Goal: Information Seeking & Learning: Learn about a topic

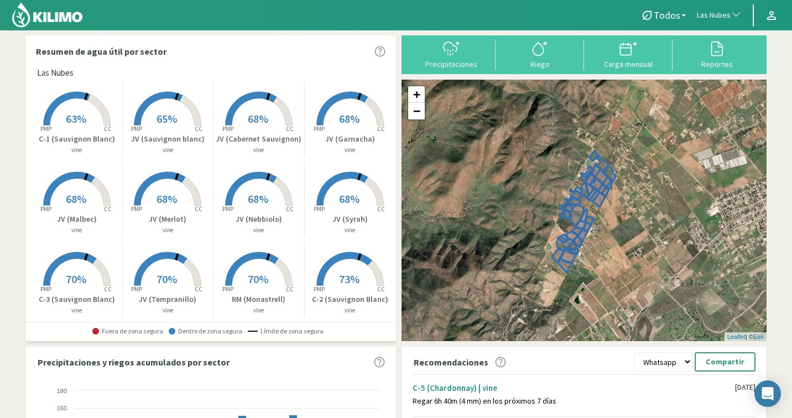
click at [727, 8] on button "Las Nubes" at bounding box center [719, 15] width 56 height 24
type input "la tab"
click at [721, 82] on li "Toller-La Tabita" at bounding box center [719, 75] width 56 height 28
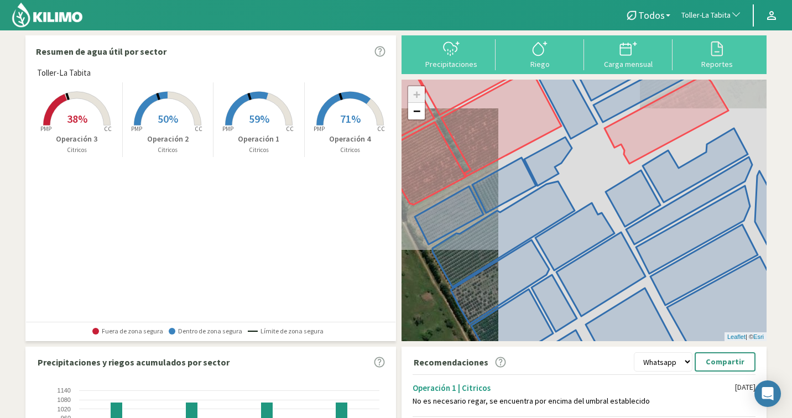
click at [249, 124] on span "59%" at bounding box center [259, 119] width 20 height 14
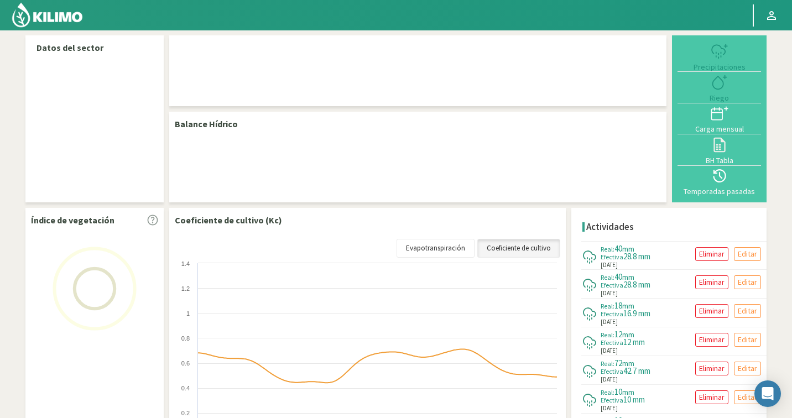
select select "274: Object"
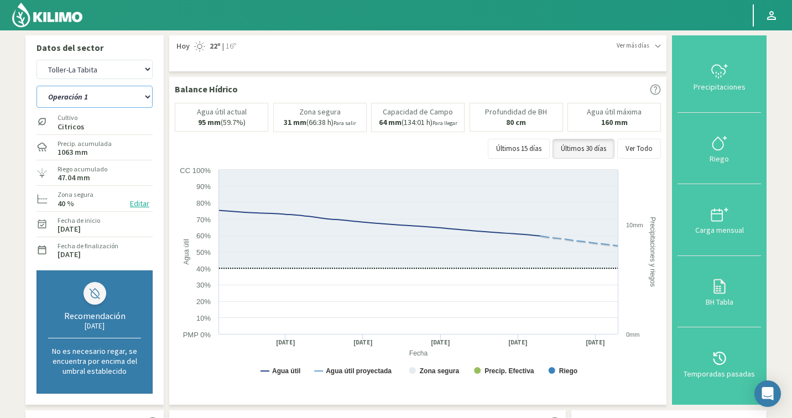
click at [62, 88] on select "Operación 1 Operación 2 Operación 3 Operación 4" at bounding box center [94, 97] width 116 height 22
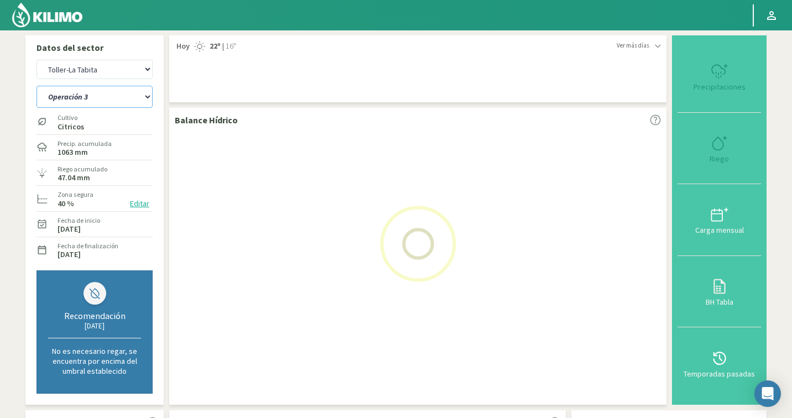
select select "0: Object"
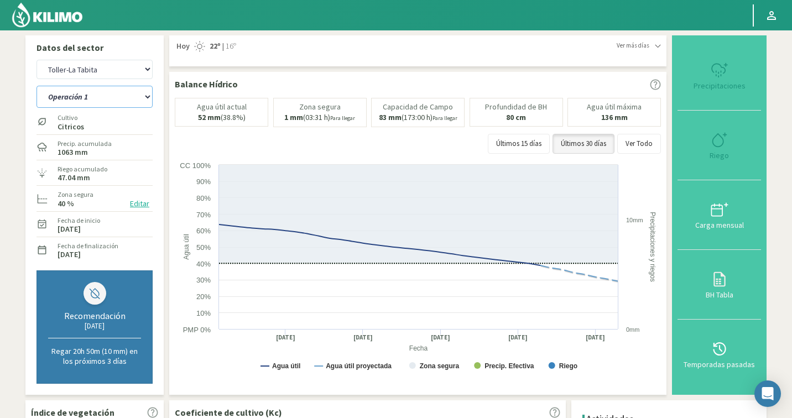
select select "557: Object"
select select "6: Object"
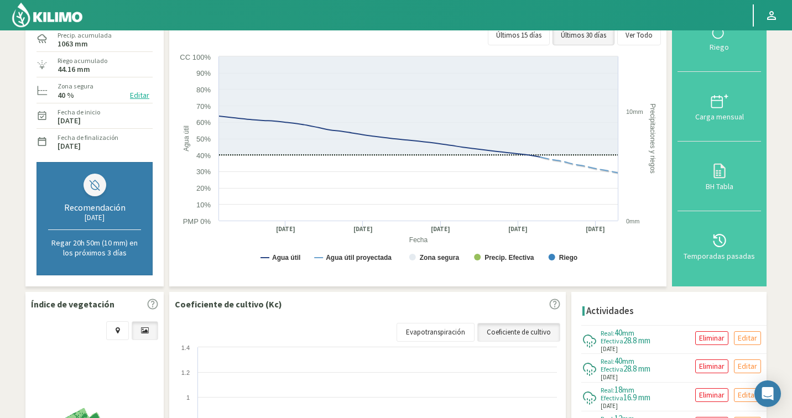
scroll to position [274, 0]
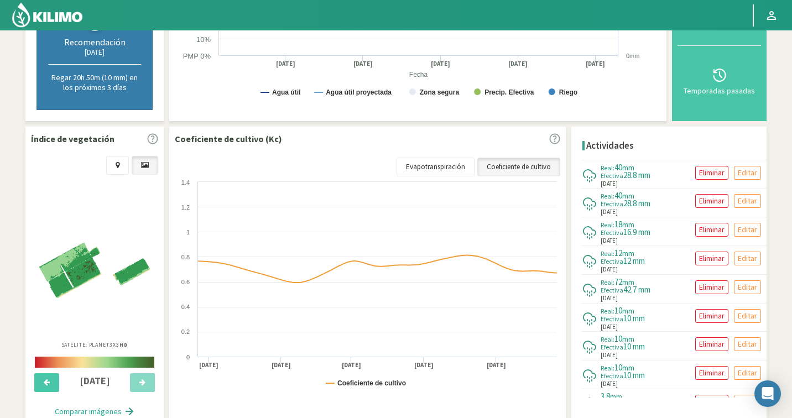
click at [93, 274] on img at bounding box center [94, 270] width 111 height 55
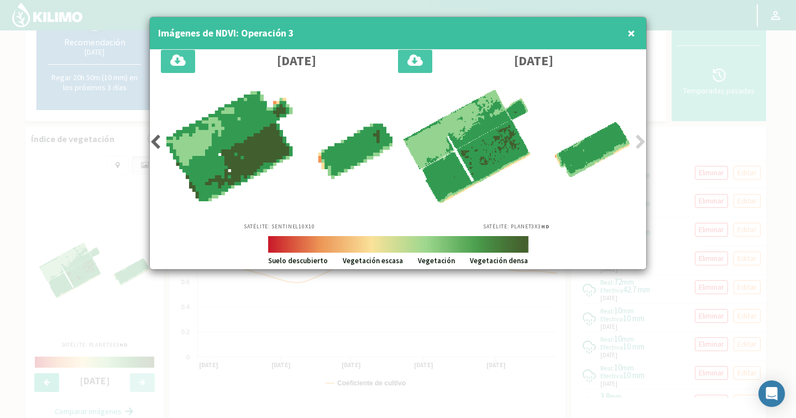
click at [160, 140] on icon at bounding box center [155, 141] width 11 height 15
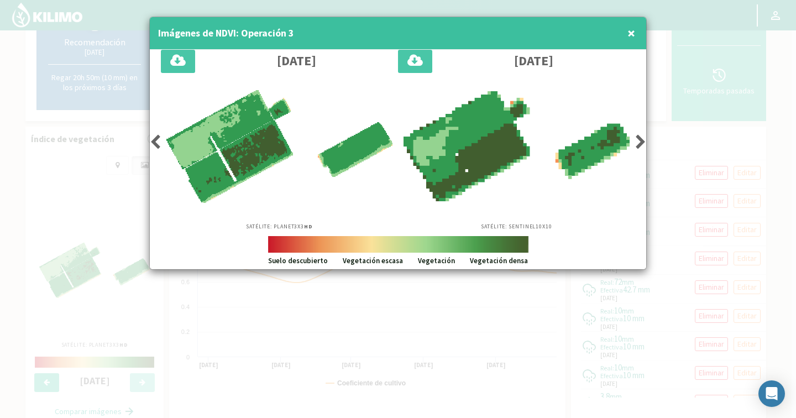
click at [160, 140] on icon at bounding box center [155, 141] width 11 height 15
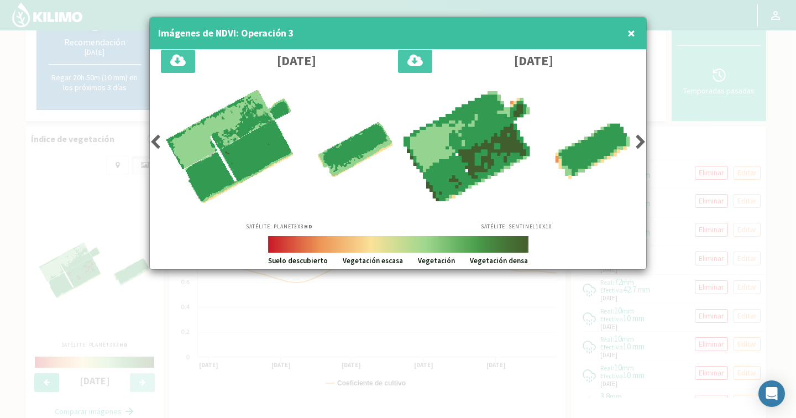
click at [160, 140] on icon at bounding box center [155, 141] width 11 height 15
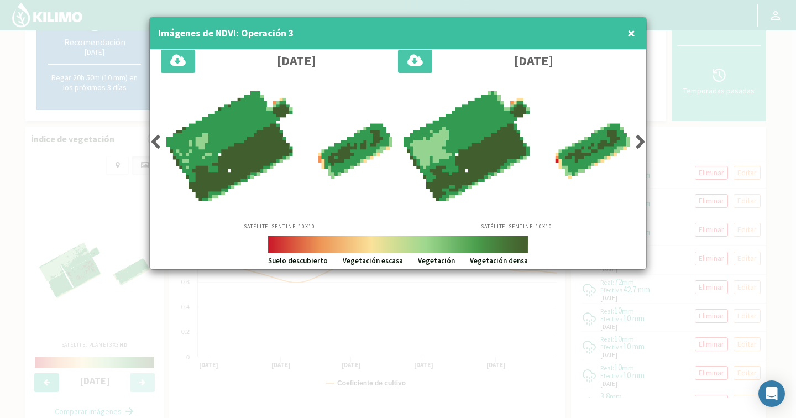
click at [160, 140] on icon at bounding box center [155, 141] width 11 height 15
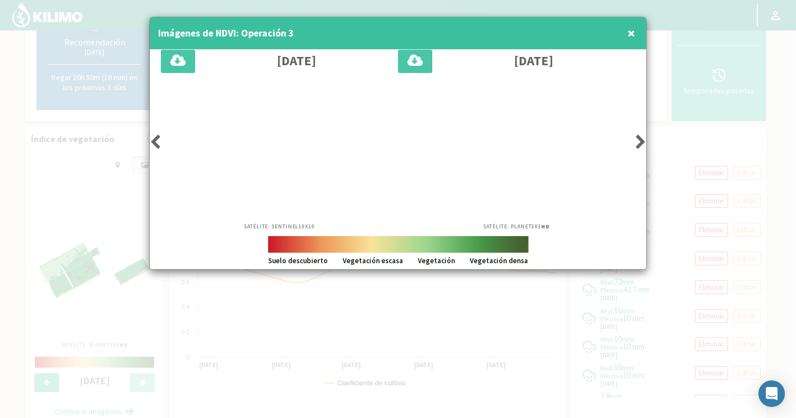
click at [160, 140] on icon at bounding box center [155, 141] width 11 height 15
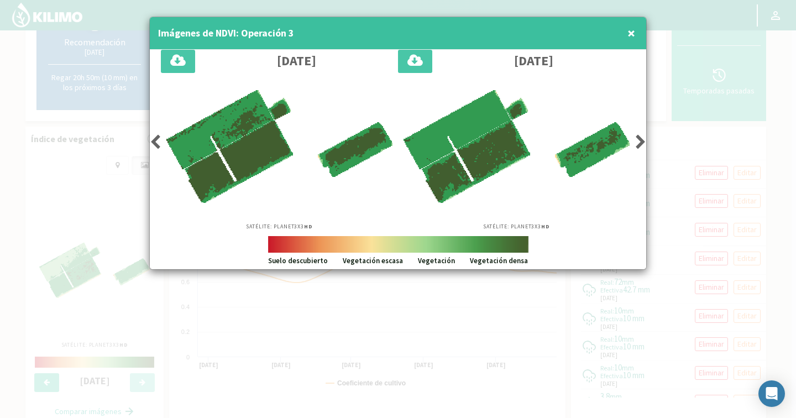
click at [160, 140] on icon at bounding box center [155, 141] width 11 height 15
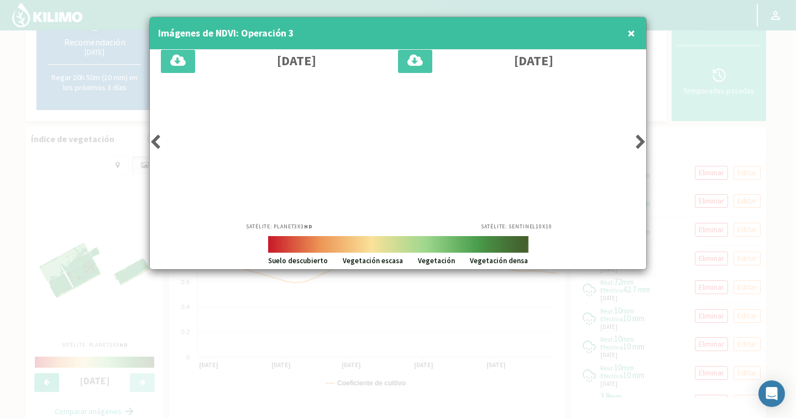
click at [160, 140] on icon at bounding box center [155, 141] width 11 height 15
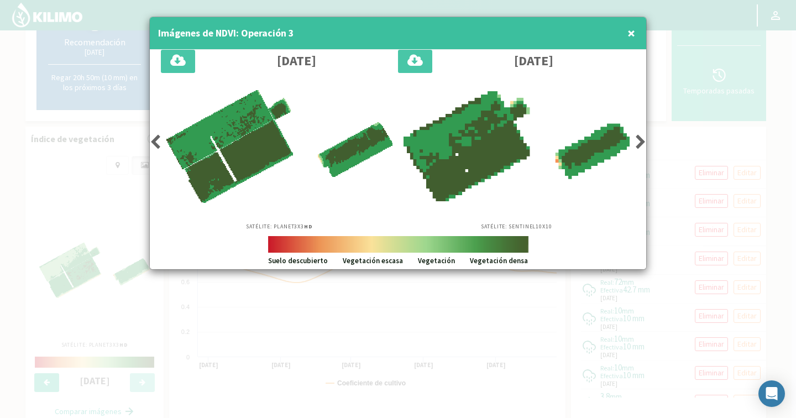
click at [160, 140] on icon at bounding box center [155, 141] width 11 height 15
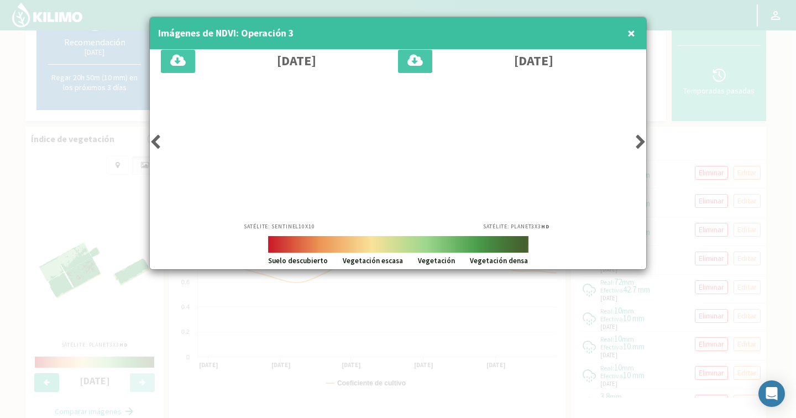
click at [160, 140] on icon at bounding box center [155, 141] width 11 height 15
click at [159, 140] on icon at bounding box center [155, 141] width 11 height 15
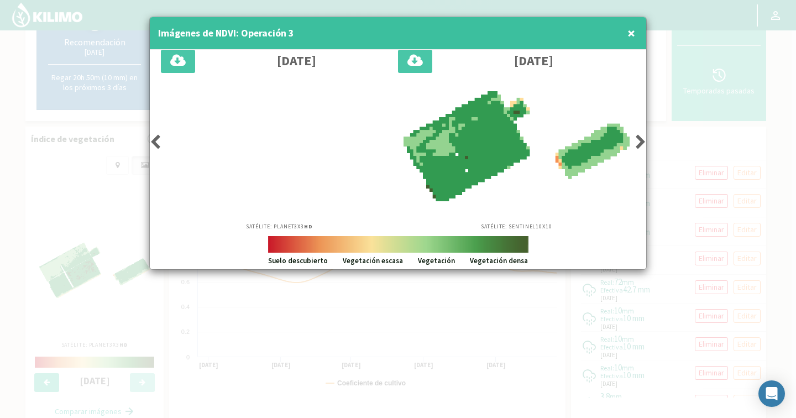
click at [159, 140] on icon at bounding box center [155, 141] width 11 height 15
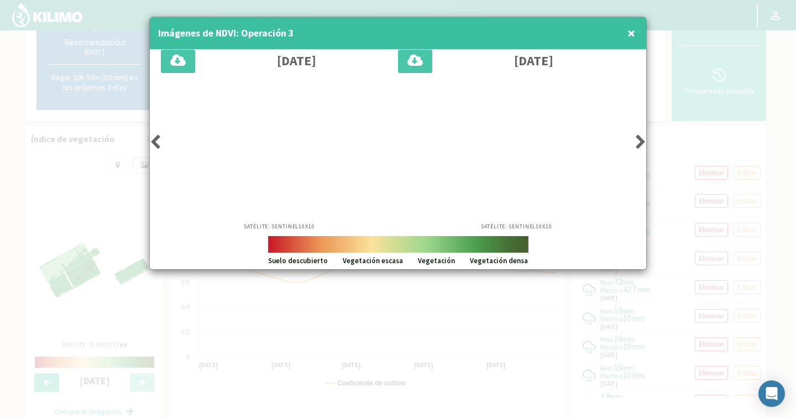
click at [159, 140] on icon at bounding box center [155, 141] width 11 height 15
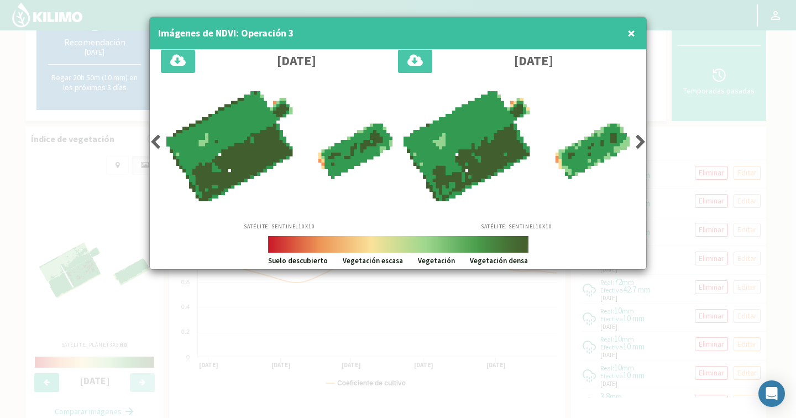
click at [159, 140] on icon at bounding box center [155, 141] width 11 height 15
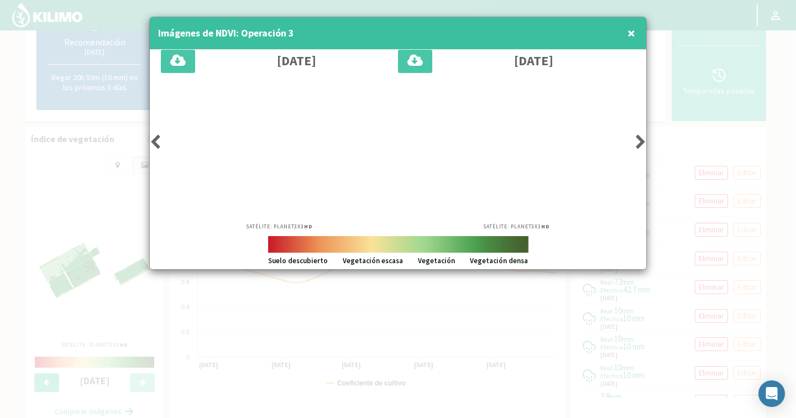
click at [159, 140] on icon at bounding box center [155, 141] width 11 height 15
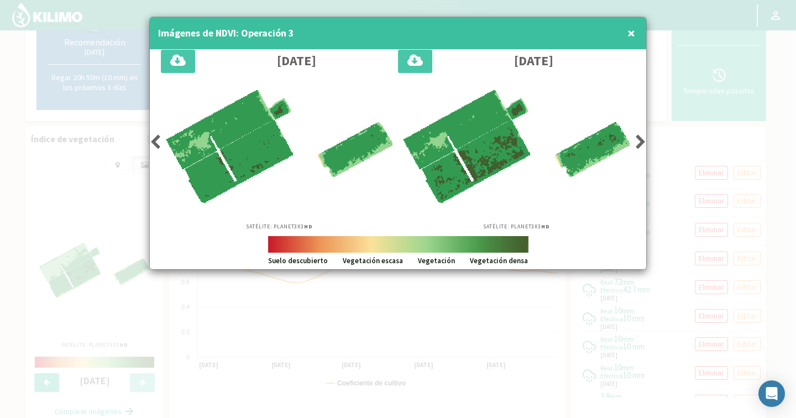
click at [159, 140] on icon at bounding box center [155, 141] width 11 height 15
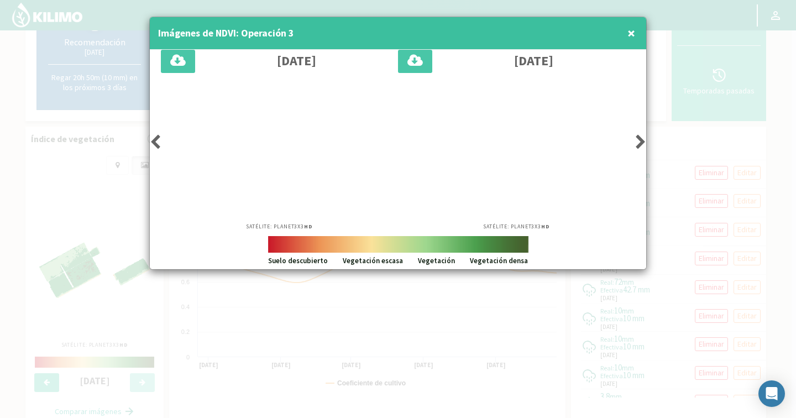
click at [159, 140] on icon at bounding box center [155, 141] width 11 height 15
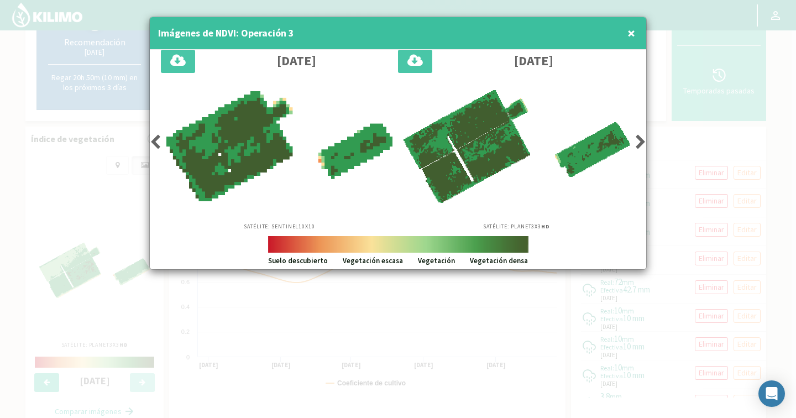
click at [153, 138] on icon at bounding box center [155, 141] width 11 height 15
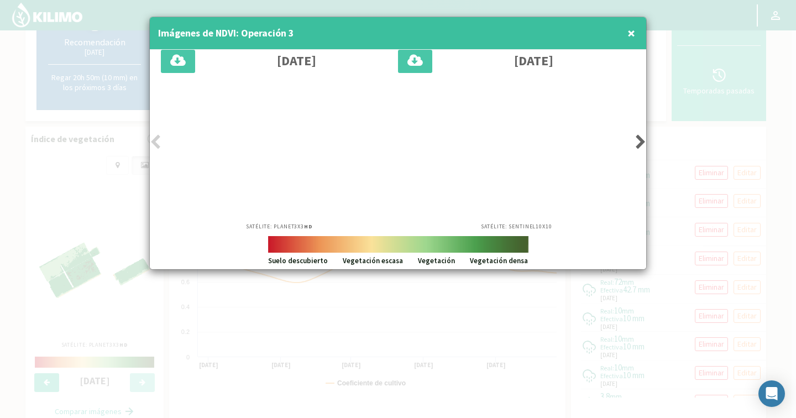
click at [153, 138] on icon at bounding box center [155, 141] width 11 height 15
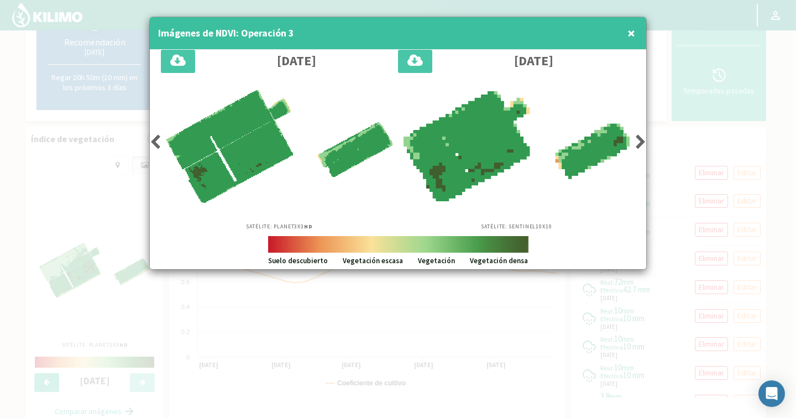
click at [153, 138] on icon at bounding box center [155, 141] width 11 height 15
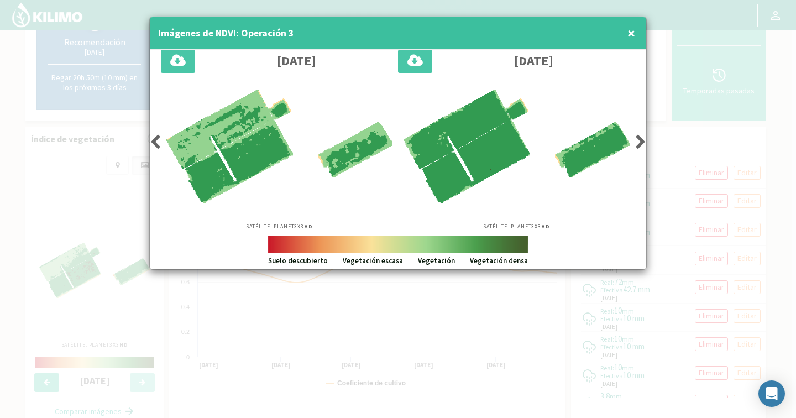
click at [153, 138] on icon at bounding box center [155, 141] width 11 height 15
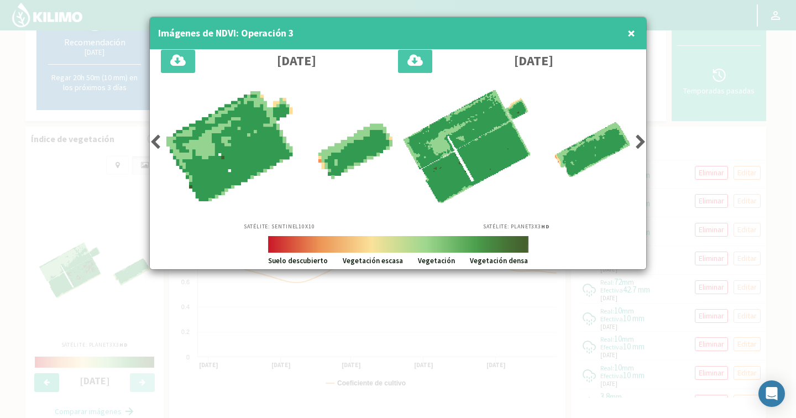
click at [153, 138] on icon at bounding box center [155, 141] width 11 height 15
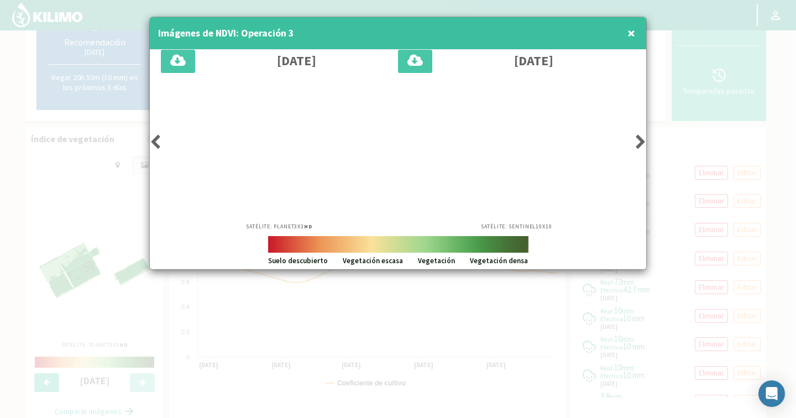
click at [153, 138] on icon at bounding box center [155, 141] width 11 height 15
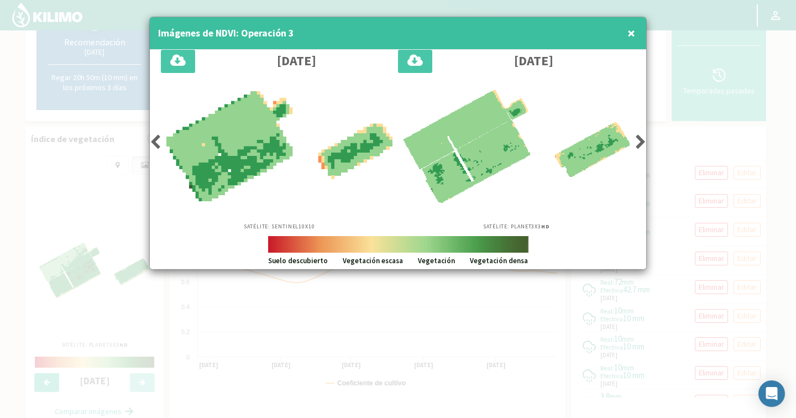
click at [153, 138] on icon at bounding box center [155, 141] width 11 height 15
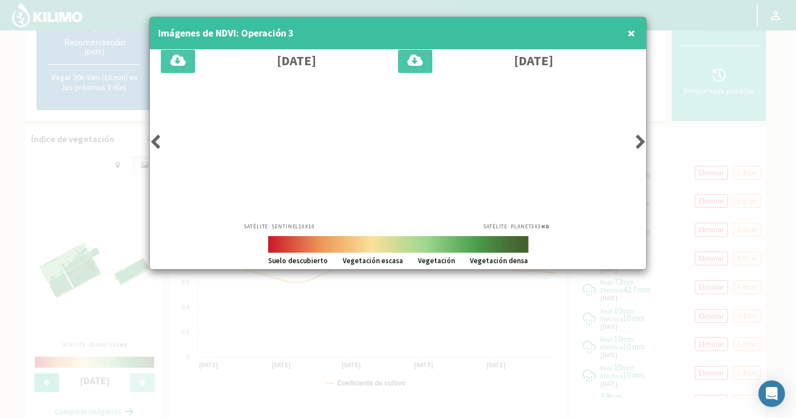
click at [153, 138] on icon at bounding box center [155, 141] width 11 height 15
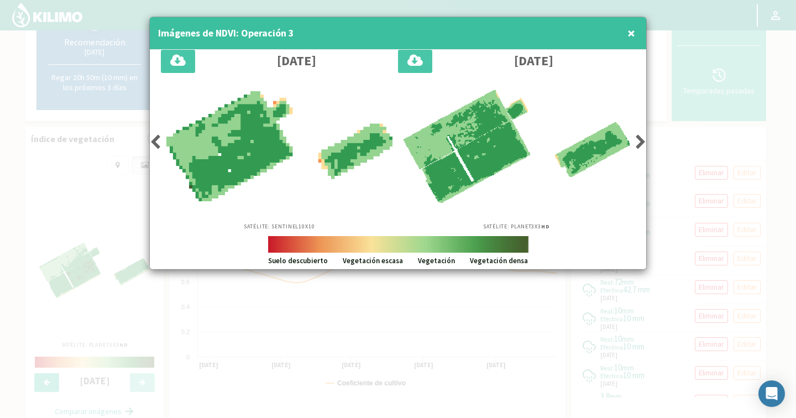
click at [153, 138] on icon at bounding box center [155, 141] width 11 height 15
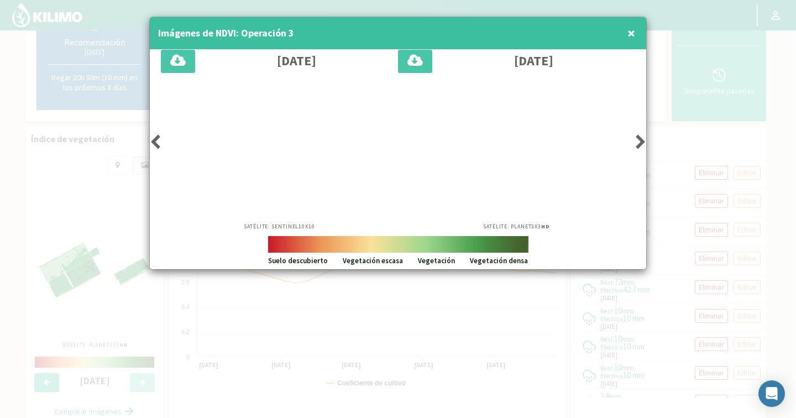
click at [638, 142] on icon at bounding box center [640, 141] width 11 height 15
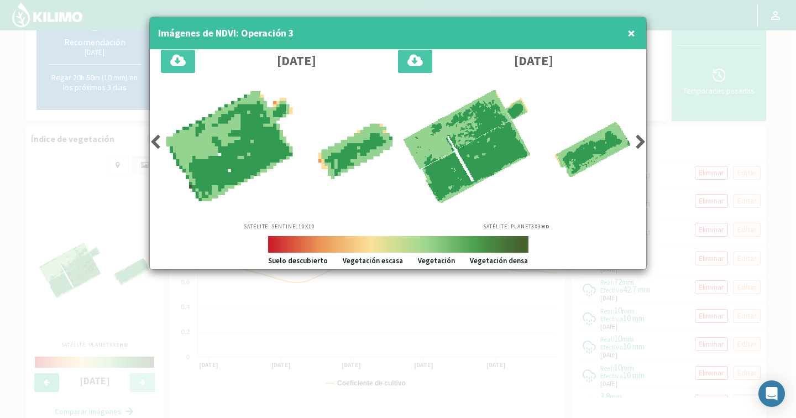
click at [638, 142] on icon at bounding box center [640, 141] width 11 height 15
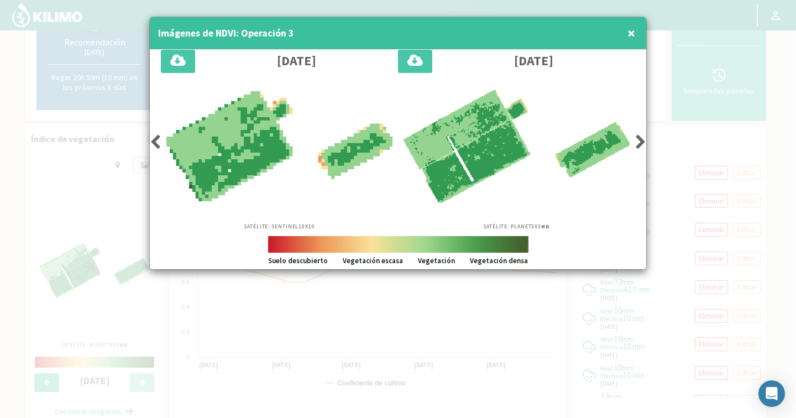
click at [638, 142] on icon at bounding box center [640, 141] width 11 height 15
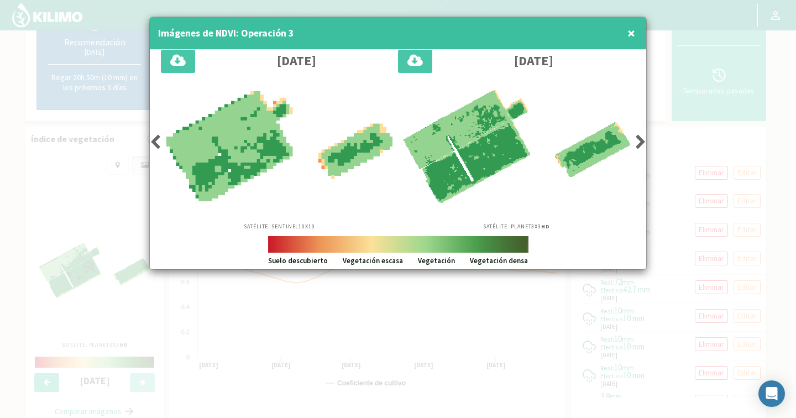
click at [638, 142] on icon at bounding box center [640, 141] width 11 height 15
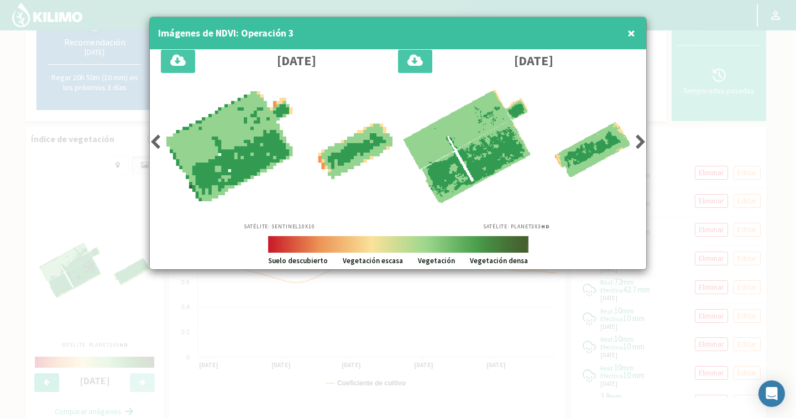
click at [637, 143] on icon at bounding box center [640, 141] width 11 height 15
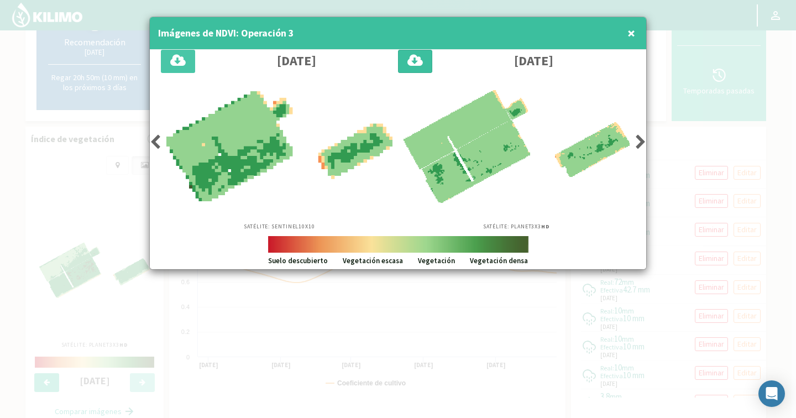
click at [411, 62] on icon at bounding box center [414, 61] width 15 height 14
click at [630, 30] on span "×" at bounding box center [632, 33] width 8 height 18
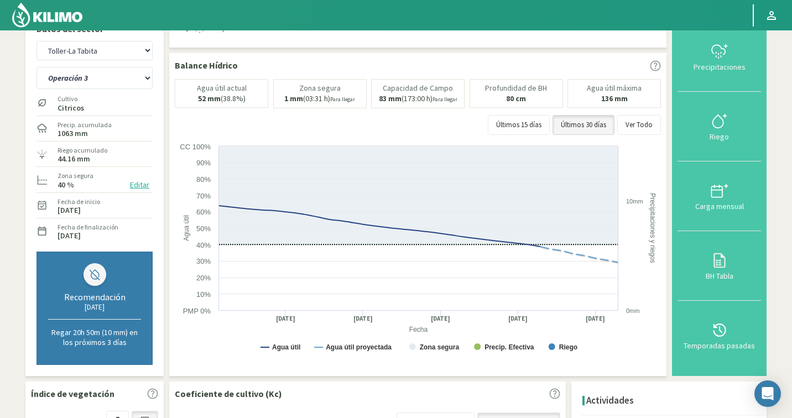
scroll to position [0, 0]
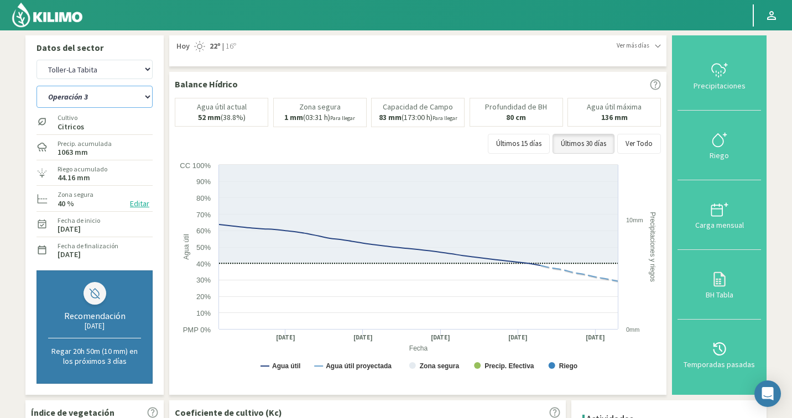
click at [96, 102] on select "Operación 1 Operación 2 Operación 3 Operación 4" at bounding box center [94, 97] width 116 height 22
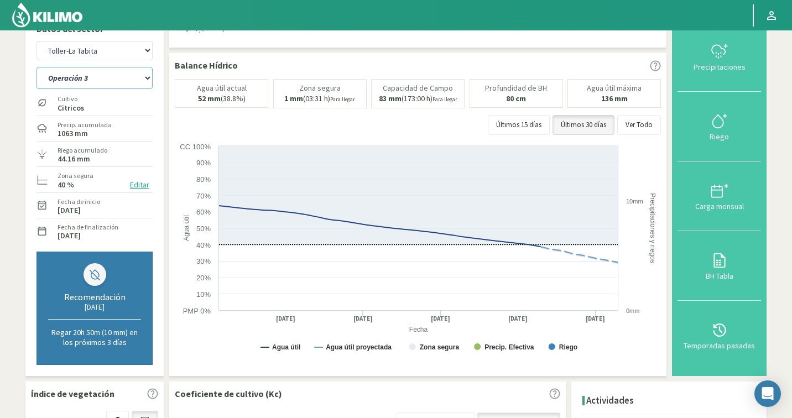
scroll to position [12, 0]
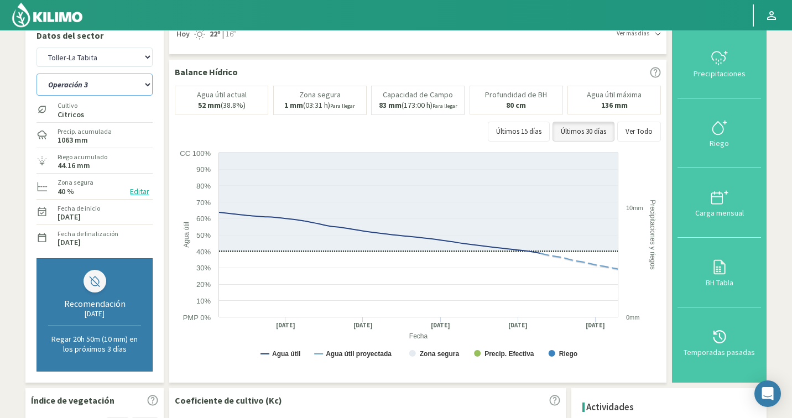
click at [82, 91] on select "Operación 1 Operación 2 Operación 3 Operación 4" at bounding box center [94, 85] width 116 height 22
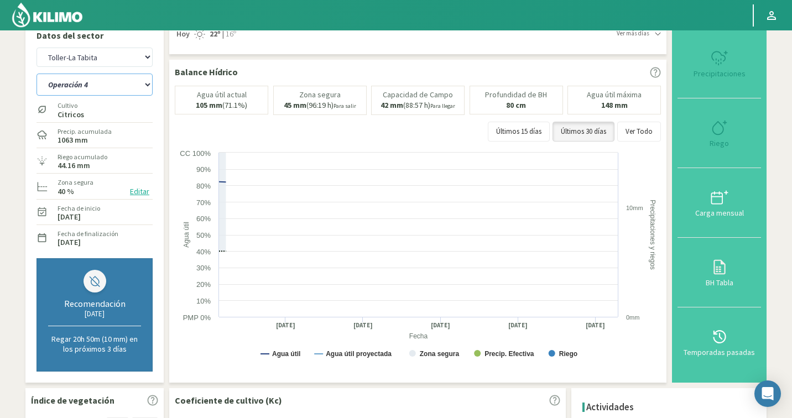
select select "6: Object"
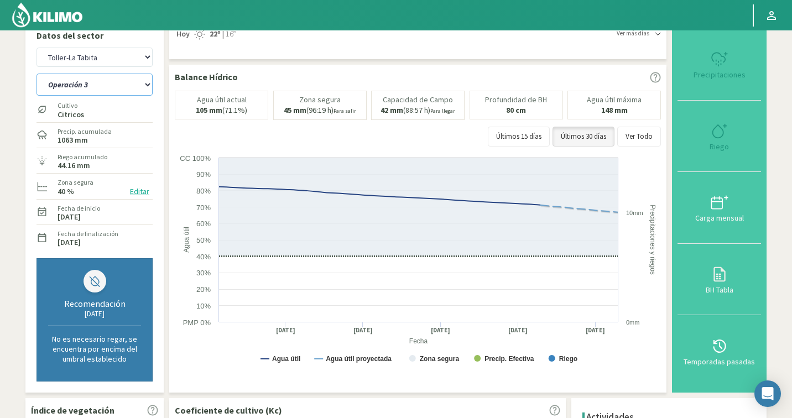
select select "840: Object"
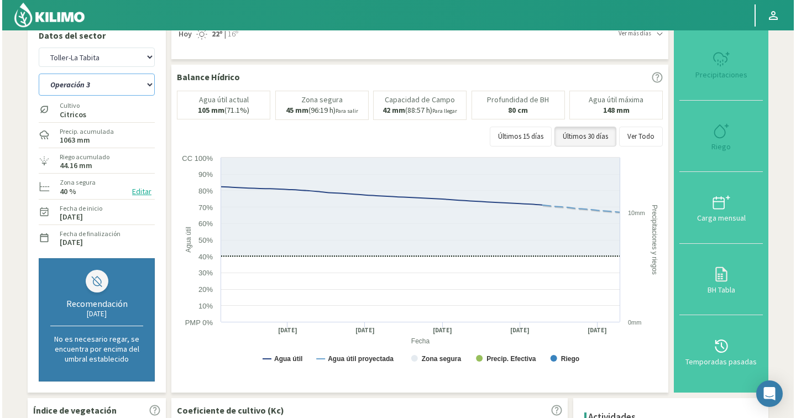
scroll to position [179, 0]
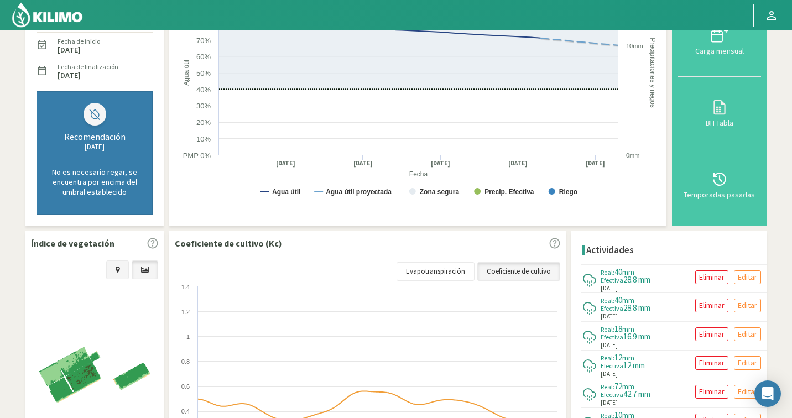
select select "11: Object"
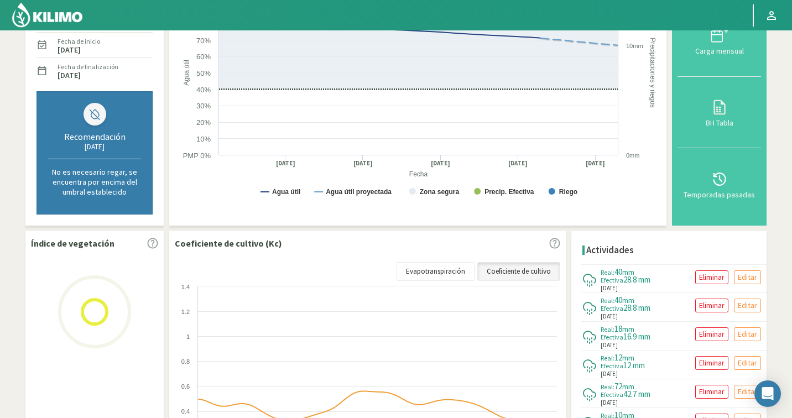
click at [83, 312] on img at bounding box center [94, 312] width 111 height 111
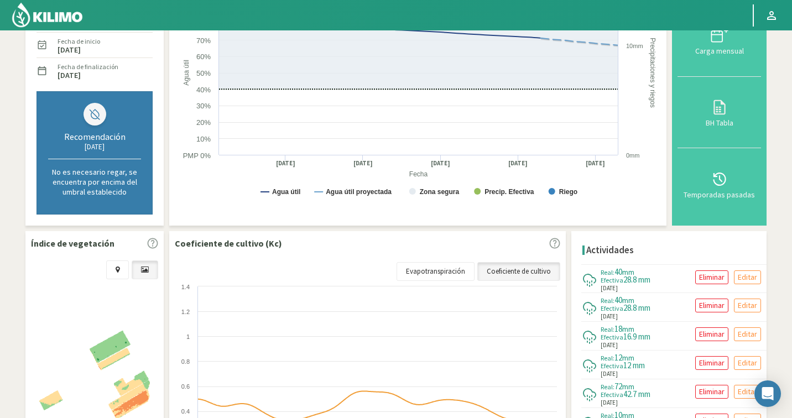
click at [86, 341] on img at bounding box center [94, 375] width 111 height 88
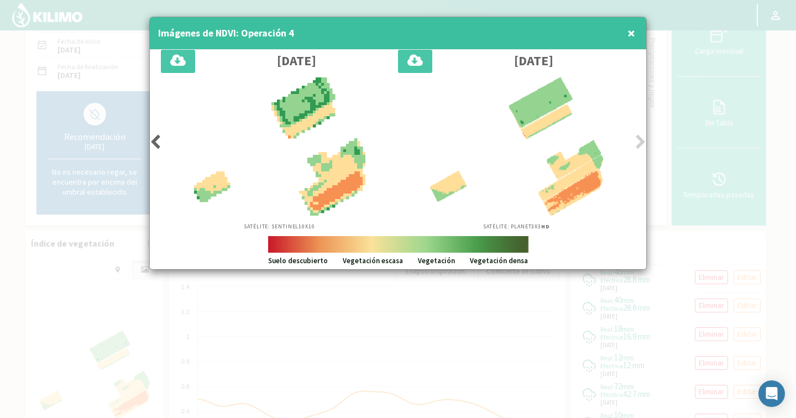
click at [153, 142] on icon at bounding box center [155, 141] width 11 height 15
click at [153, 143] on icon at bounding box center [155, 141] width 11 height 15
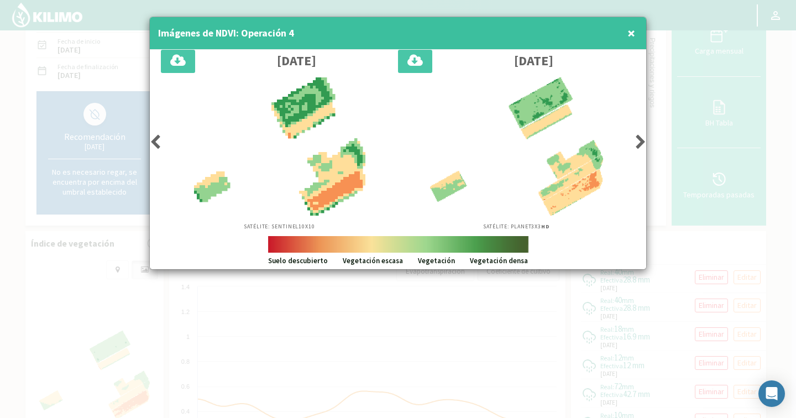
click at [153, 143] on icon at bounding box center [155, 141] width 11 height 15
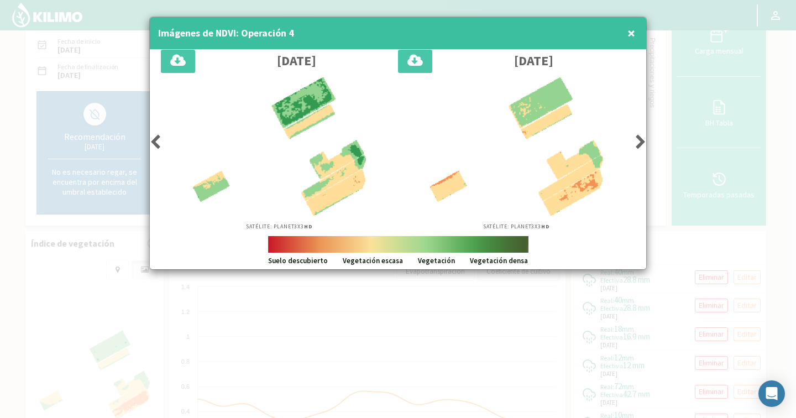
click at [153, 143] on icon at bounding box center [155, 141] width 11 height 15
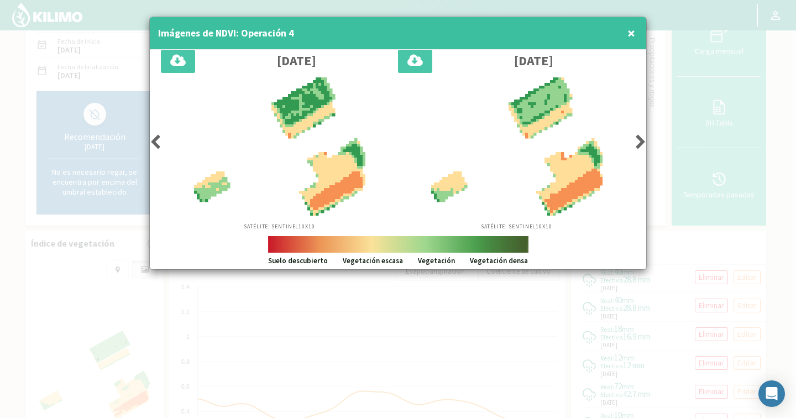
click at [153, 143] on icon at bounding box center [155, 141] width 11 height 15
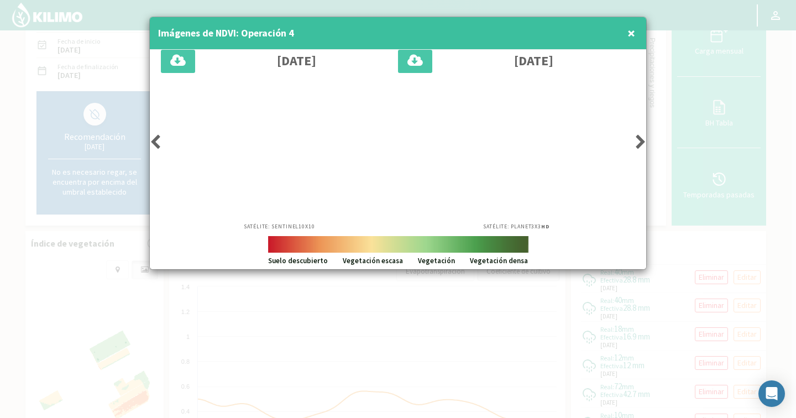
click at [153, 143] on icon at bounding box center [155, 141] width 11 height 15
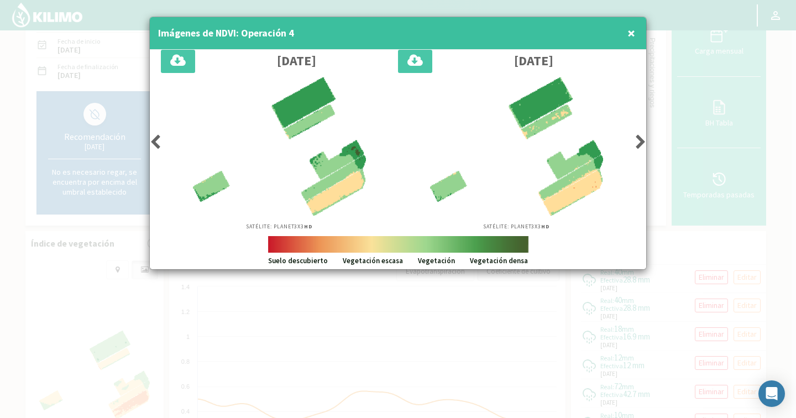
click at [153, 143] on icon at bounding box center [155, 141] width 11 height 15
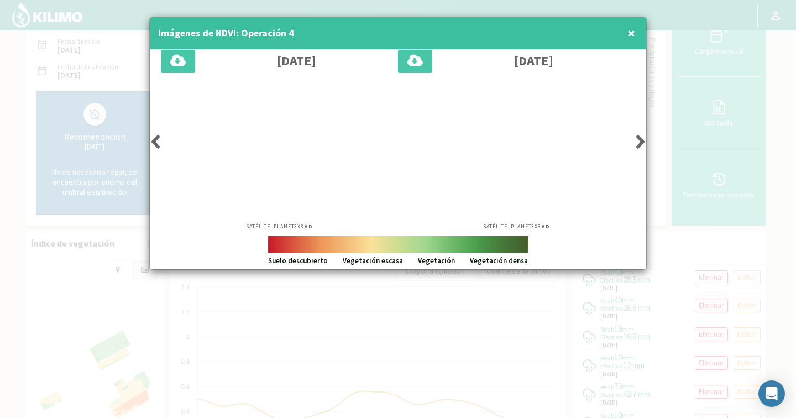
click at [153, 143] on icon at bounding box center [155, 141] width 11 height 15
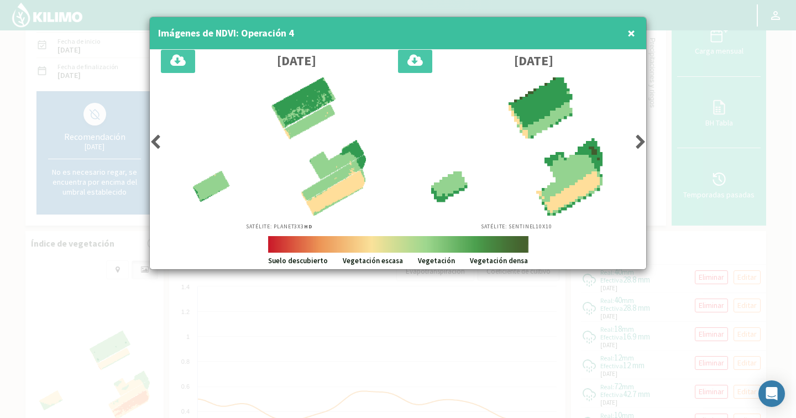
click at [153, 143] on icon at bounding box center [155, 141] width 11 height 15
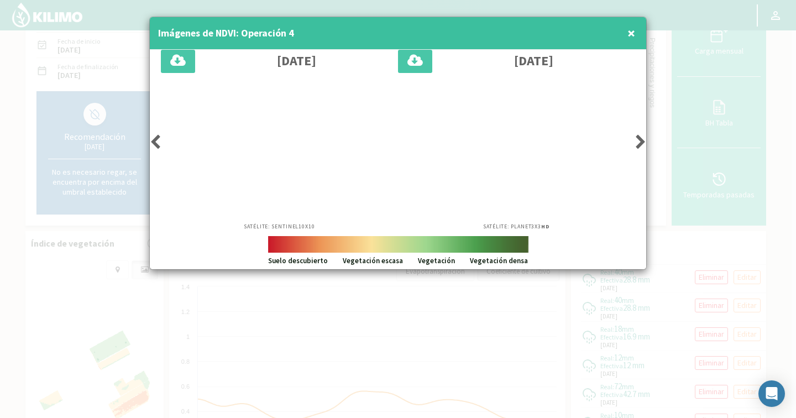
click at [153, 143] on icon at bounding box center [155, 141] width 11 height 15
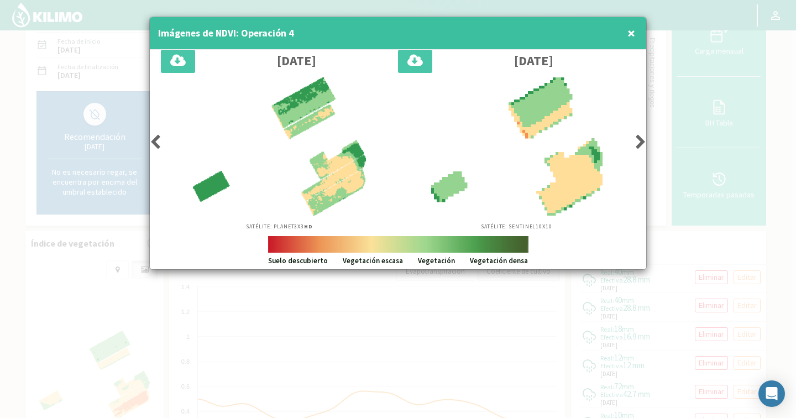
click at [153, 143] on icon at bounding box center [155, 141] width 11 height 15
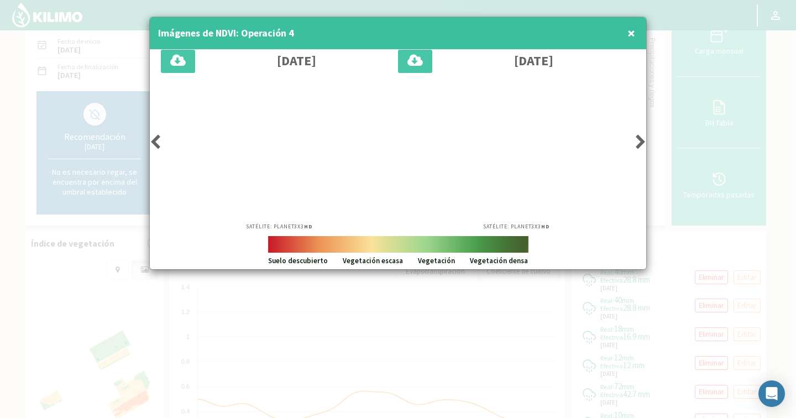
click at [153, 143] on icon at bounding box center [155, 141] width 11 height 15
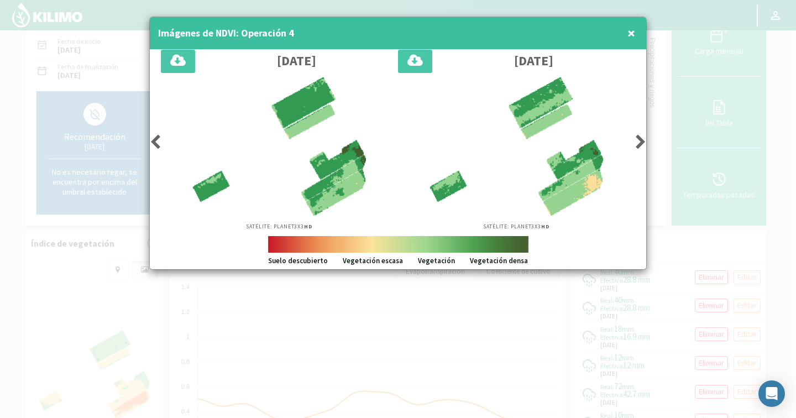
click at [153, 143] on icon at bounding box center [155, 141] width 11 height 15
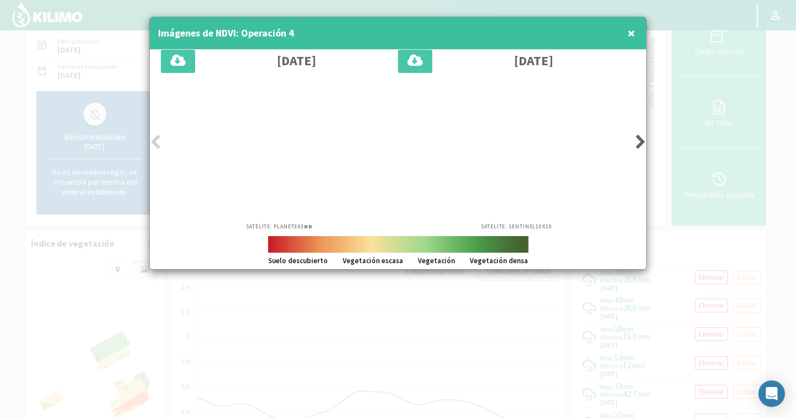
click at [153, 143] on icon at bounding box center [155, 141] width 11 height 15
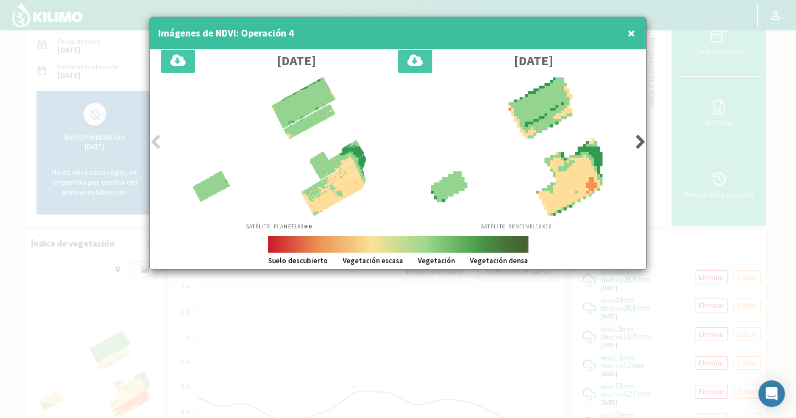
click at [153, 144] on icon at bounding box center [155, 141] width 11 height 15
click at [154, 145] on icon at bounding box center [155, 141] width 11 height 15
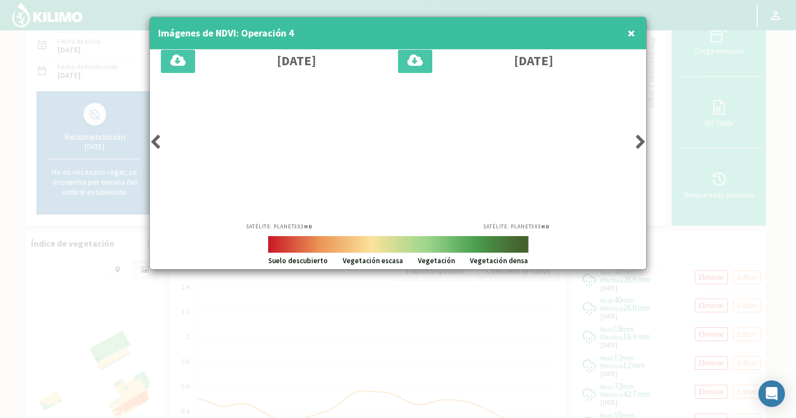
click at [163, 149] on div "Satélite: Planet 3X3 HD" at bounding box center [279, 153] width 237 height 153
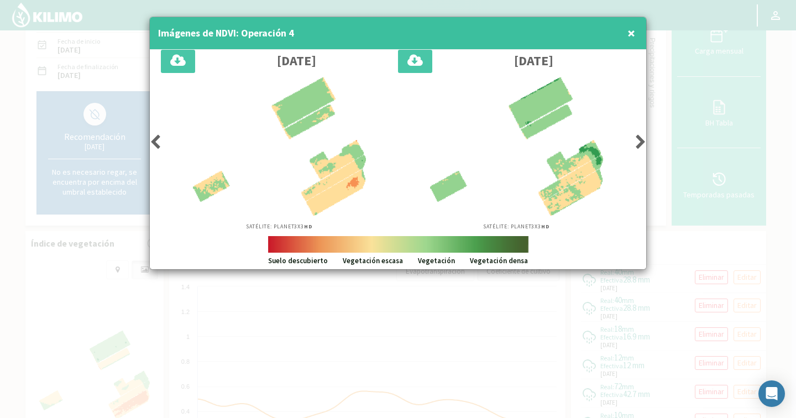
click at [161, 145] on div "Satélite: Planet 3X3 HD" at bounding box center [279, 153] width 237 height 153
click at [157, 140] on icon at bounding box center [155, 141] width 11 height 15
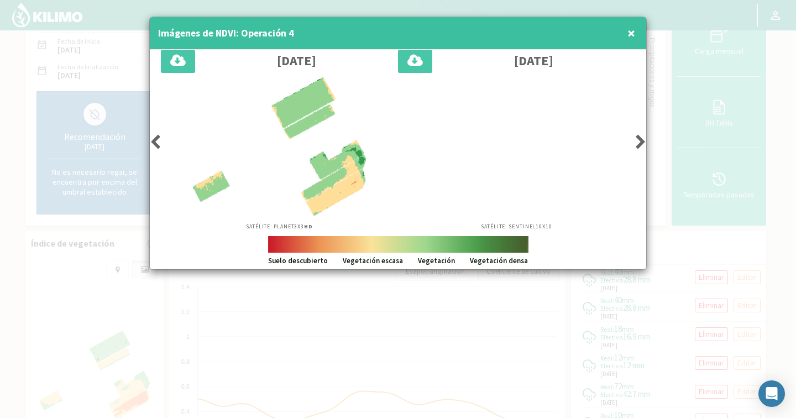
click at [157, 140] on icon at bounding box center [155, 141] width 11 height 15
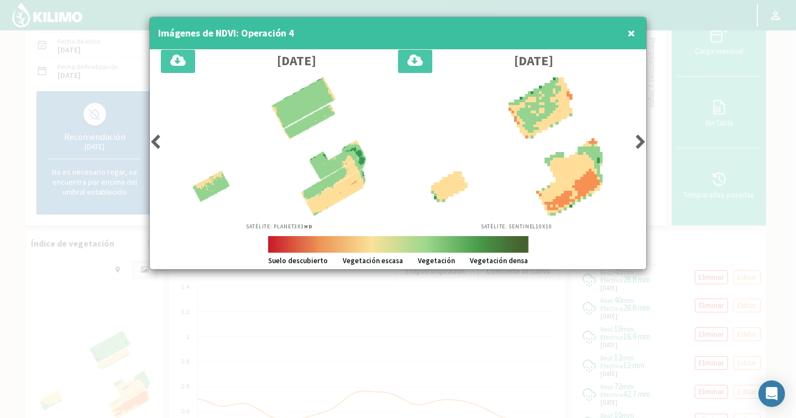
click at [157, 140] on icon at bounding box center [155, 141] width 11 height 15
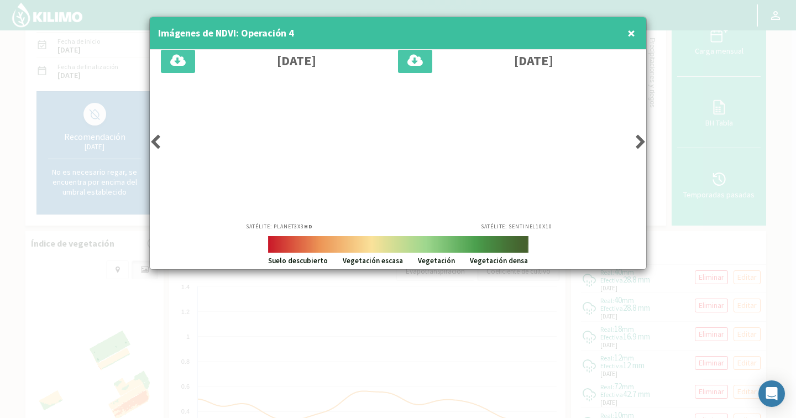
click at [157, 140] on icon at bounding box center [155, 141] width 11 height 15
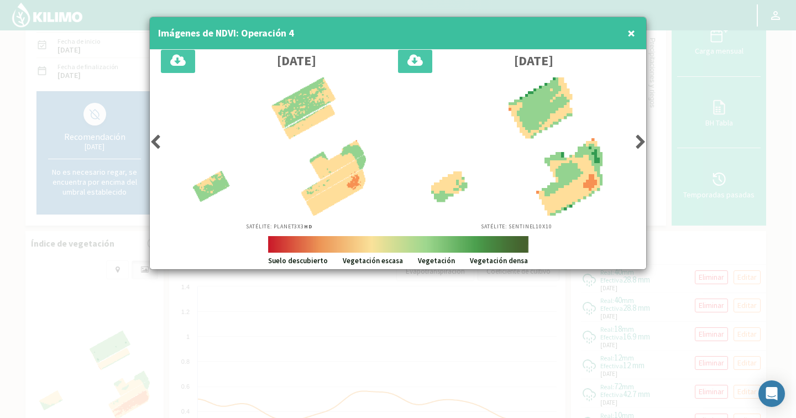
click at [157, 140] on icon at bounding box center [155, 141] width 11 height 15
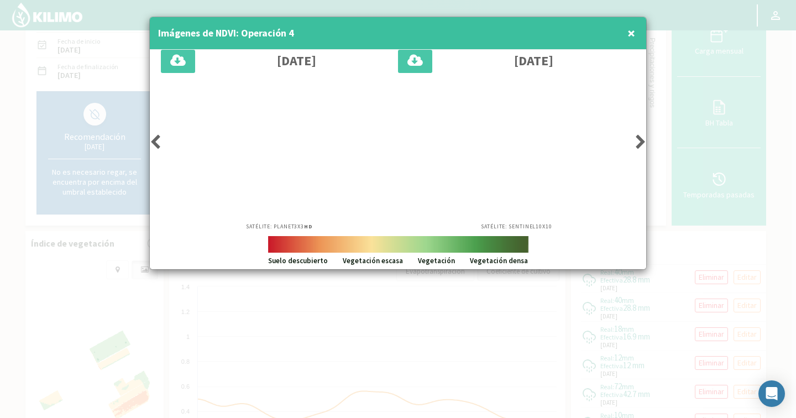
click at [157, 140] on icon at bounding box center [155, 141] width 11 height 15
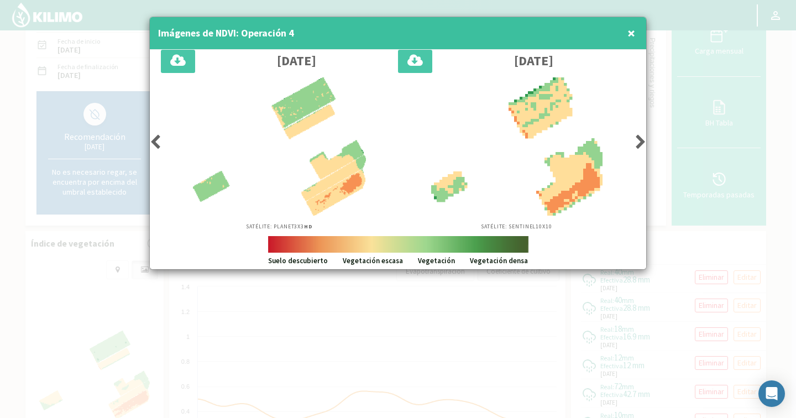
click at [640, 143] on icon at bounding box center [640, 141] width 11 height 15
